Goal: Find specific fact: Find specific fact

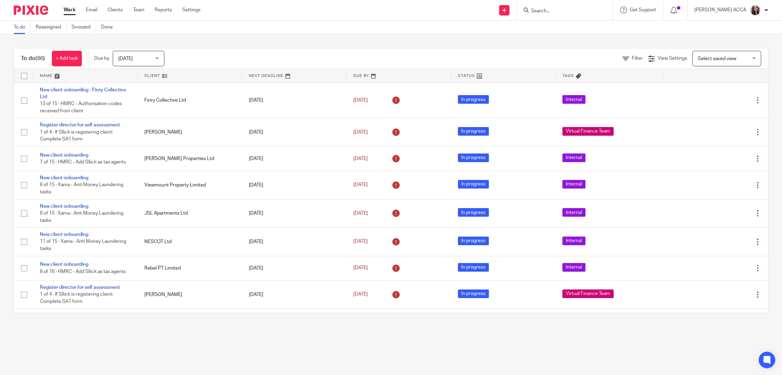
click at [567, 12] on input "Search" at bounding box center [561, 11] width 62 height 6
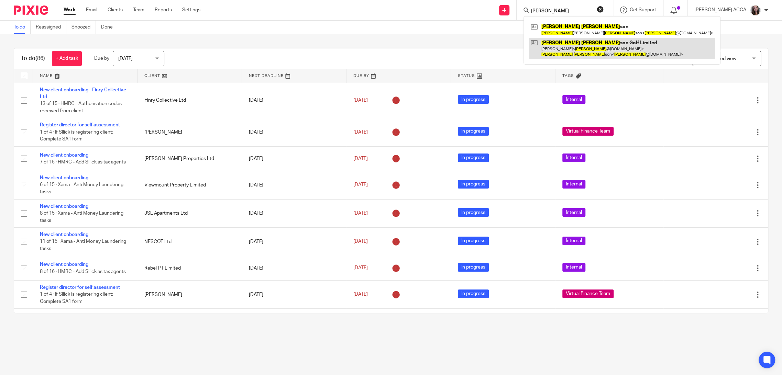
type input "simoon han"
click at [576, 52] on link at bounding box center [622, 48] width 186 height 21
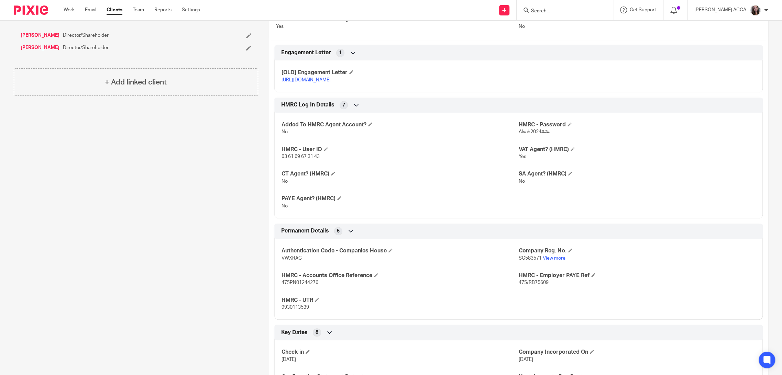
scroll to position [237, 0]
click at [301, 159] on span "63 61 69 67 31 43" at bounding box center [300, 156] width 38 height 5
copy p "63 61 69 67 31 43"
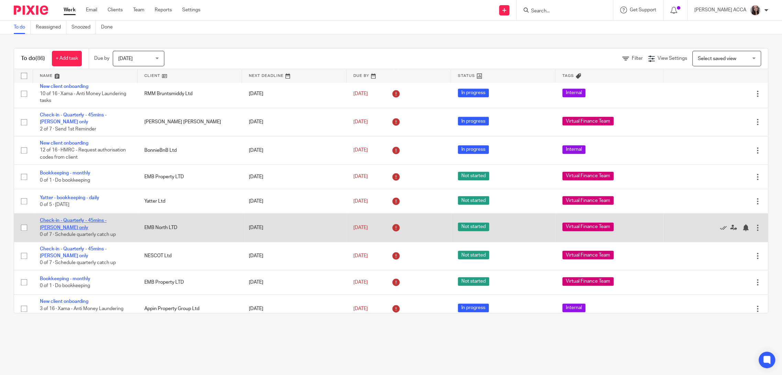
scroll to position [297, 0]
